Goal: Check status: Check status

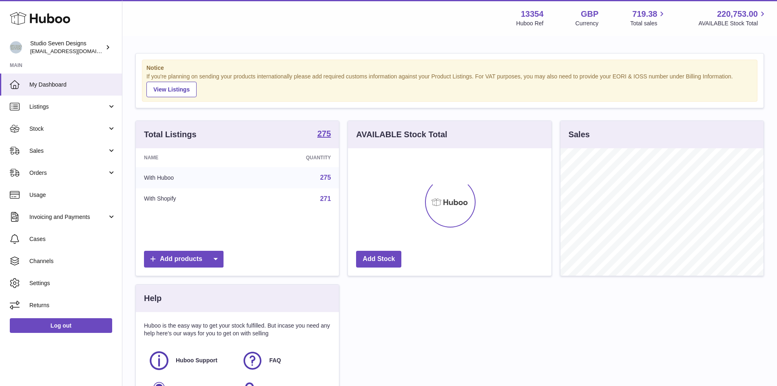
scroll to position [127, 204]
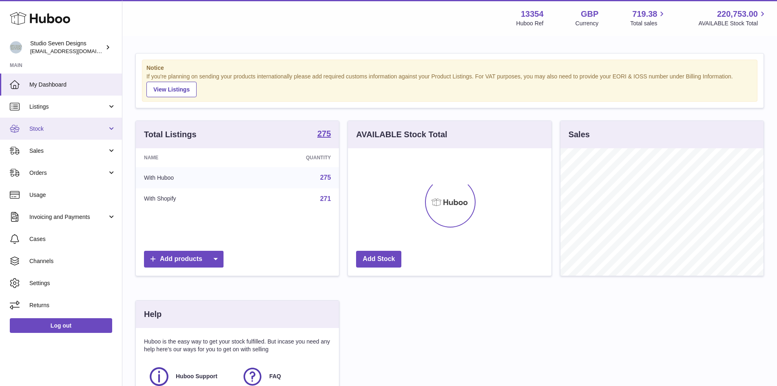
click at [23, 138] on link "Stock" at bounding box center [61, 129] width 122 height 22
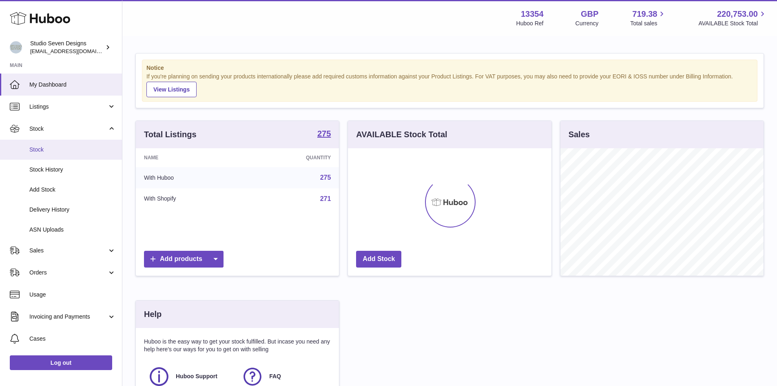
click at [54, 153] on span "Stock" at bounding box center [72, 150] width 87 height 8
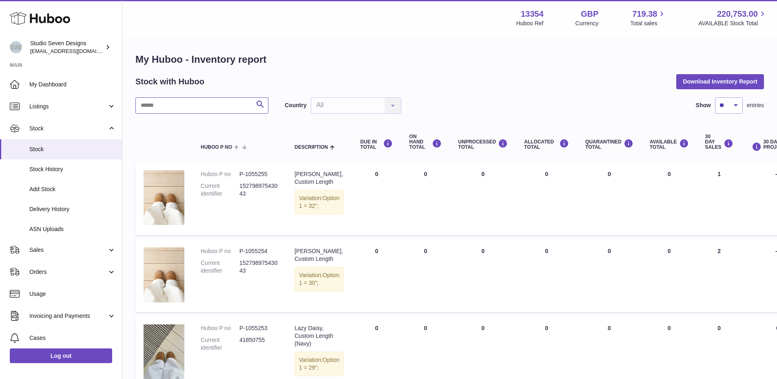
click at [185, 111] on input "text" at bounding box center [201, 106] width 133 height 16
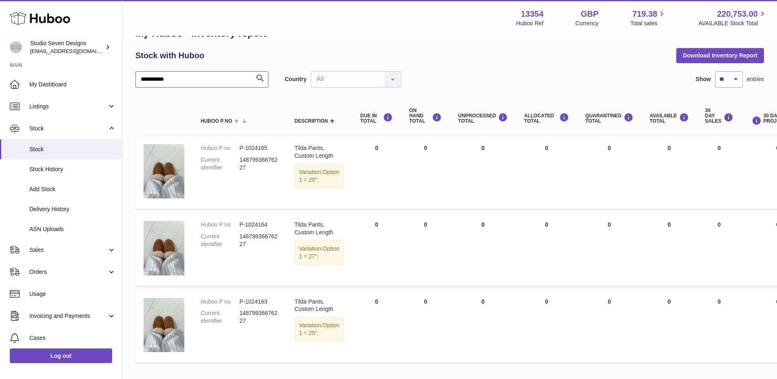
scroll to position [26, 0]
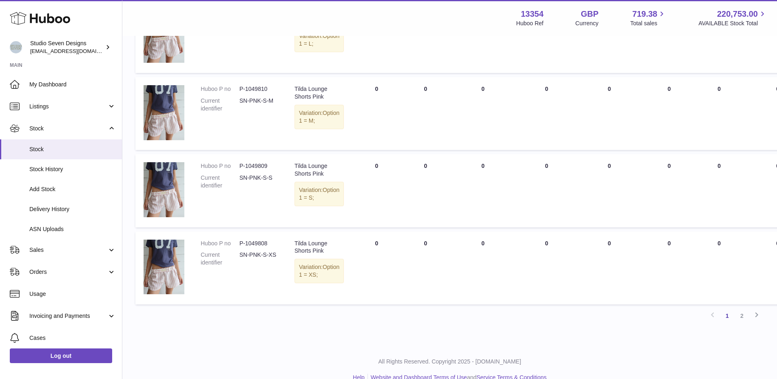
scroll to position [626, 0]
type input "**********"
click at [744, 315] on link "2" at bounding box center [742, 315] width 15 height 15
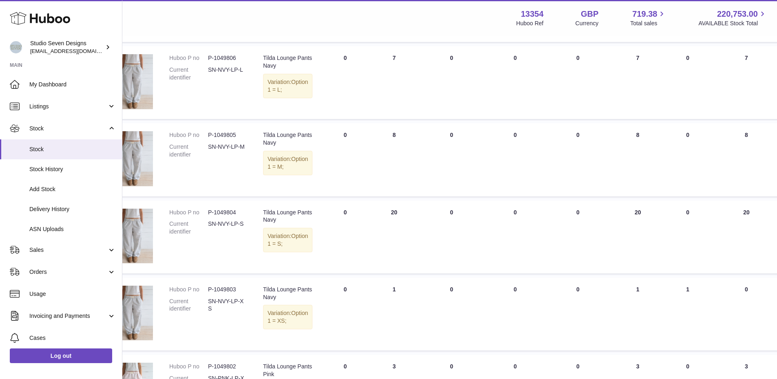
scroll to position [194, 31]
click at [610, 186] on td "AVAILABLE Total 8" at bounding box center [637, 159] width 55 height 73
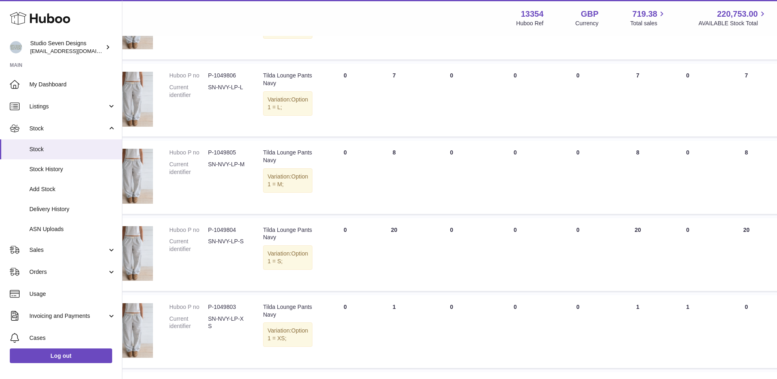
scroll to position [0, 31]
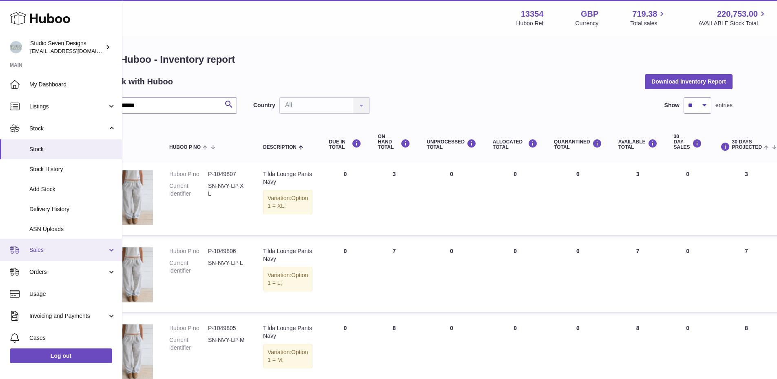
click at [84, 254] on span "Sales" at bounding box center [68, 250] width 78 height 8
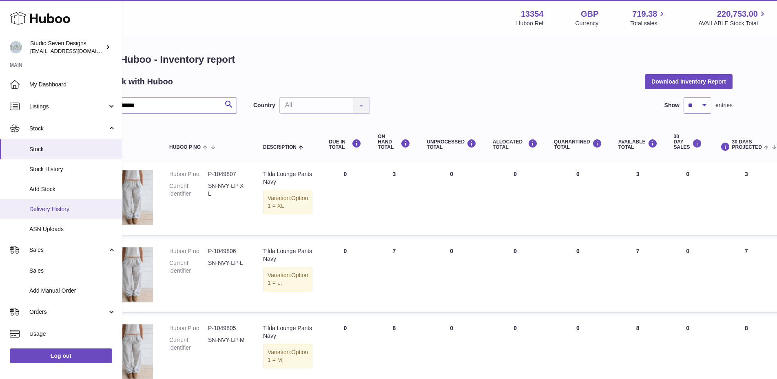
click at [67, 214] on link "Delivery History" at bounding box center [61, 210] width 122 height 20
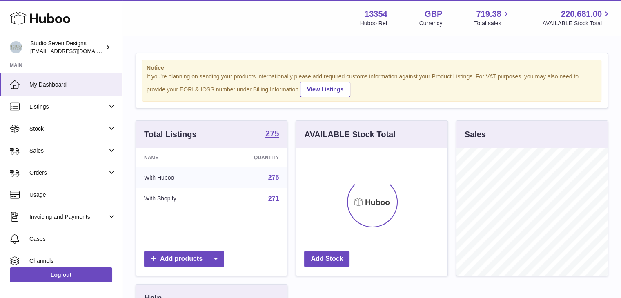
scroll to position [127, 151]
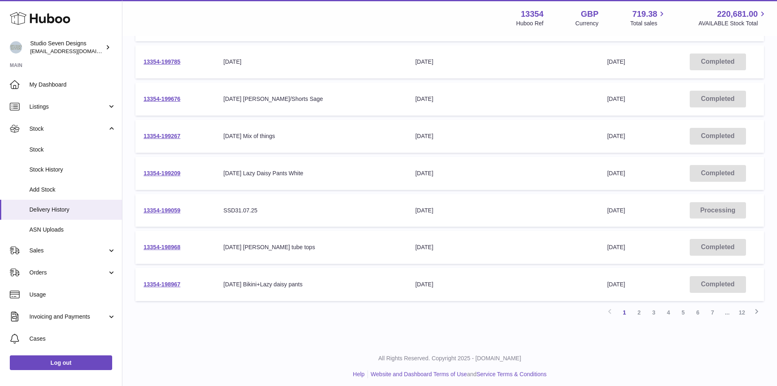
scroll to position [232, 0]
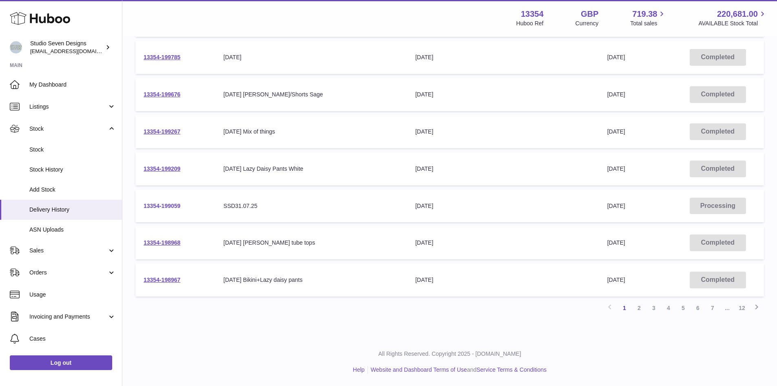
click at [176, 206] on link "13354-199059" at bounding box center [162, 205] width 37 height 7
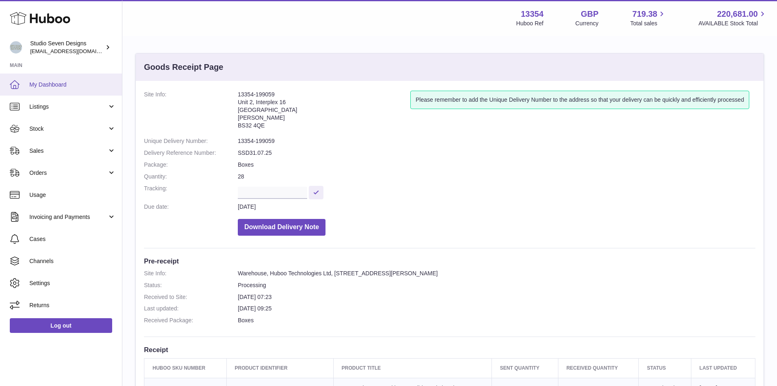
click at [74, 90] on link "My Dashboard" at bounding box center [61, 84] width 122 height 22
